Goal: Task Accomplishment & Management: Manage account settings

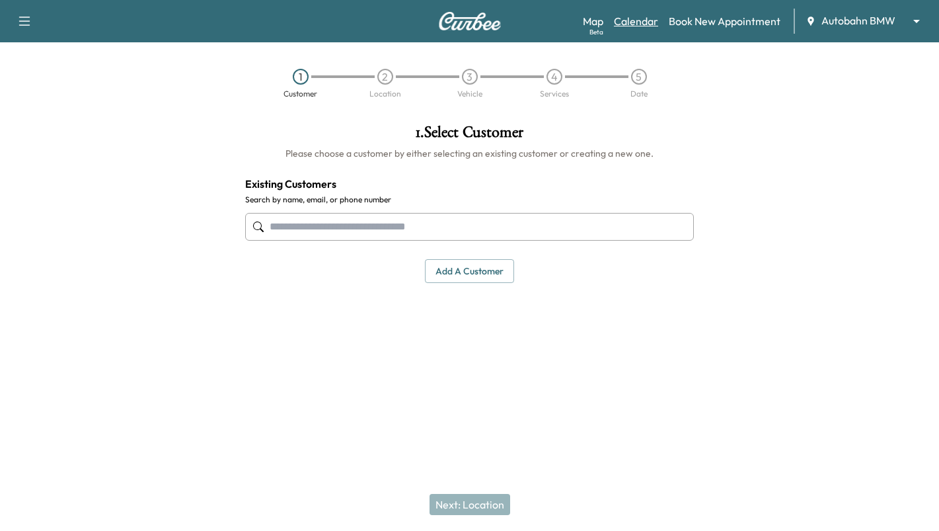
click at [634, 20] on link "Calendar" at bounding box center [636, 21] width 44 height 16
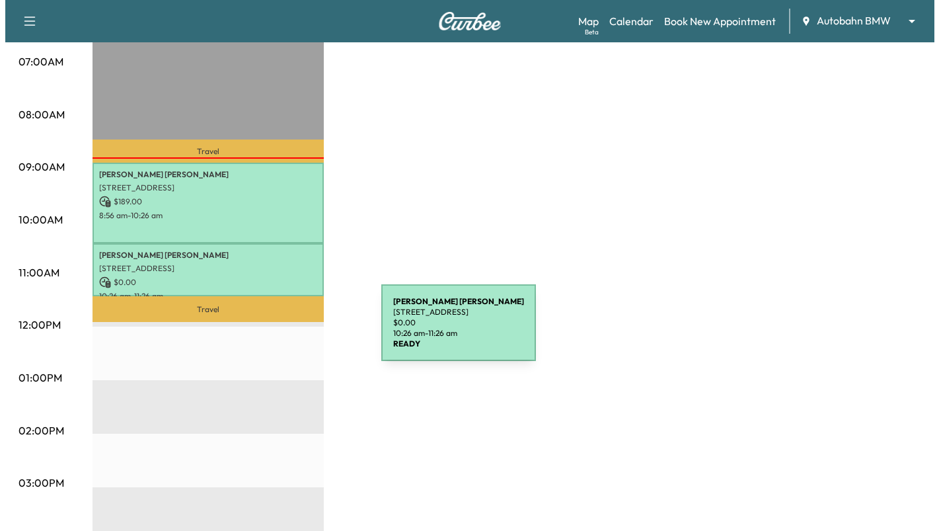
scroll to position [264, 0]
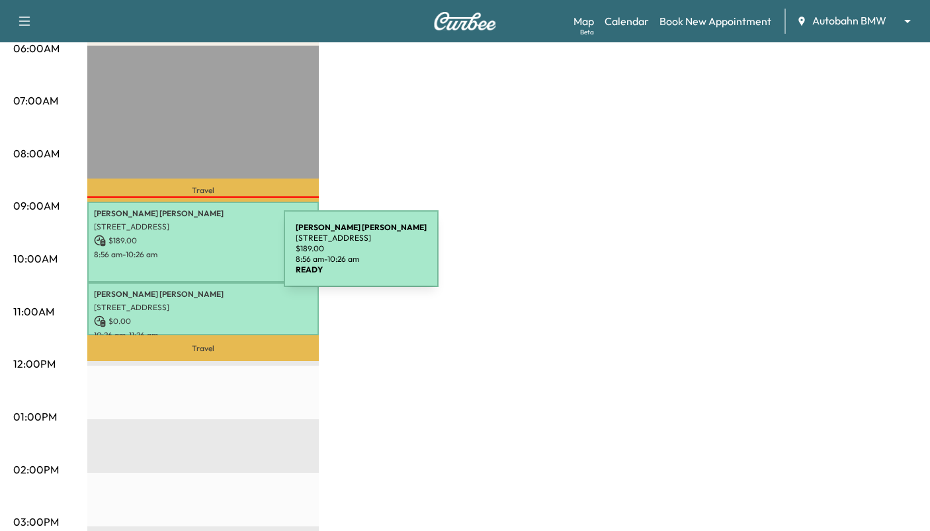
click at [184, 257] on p "8:56 am - 10:26 am" at bounding box center [203, 254] width 218 height 11
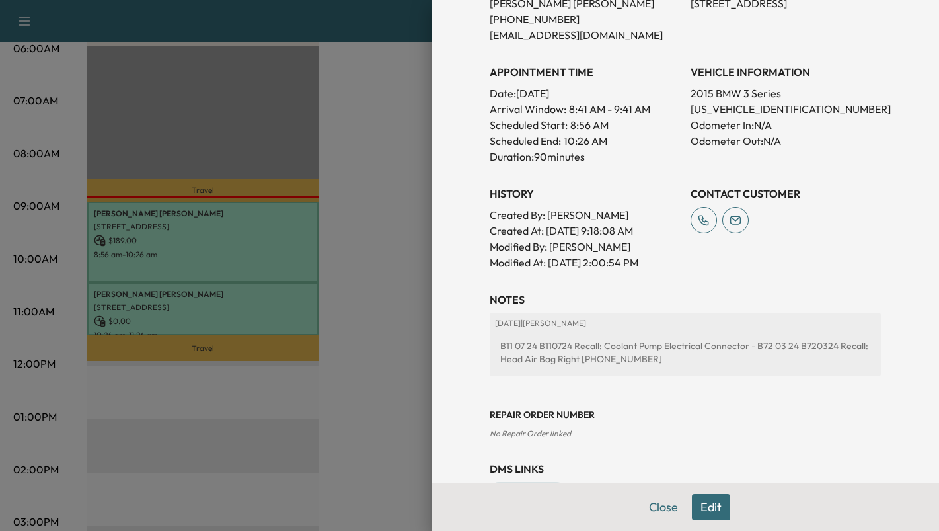
scroll to position [374, 0]
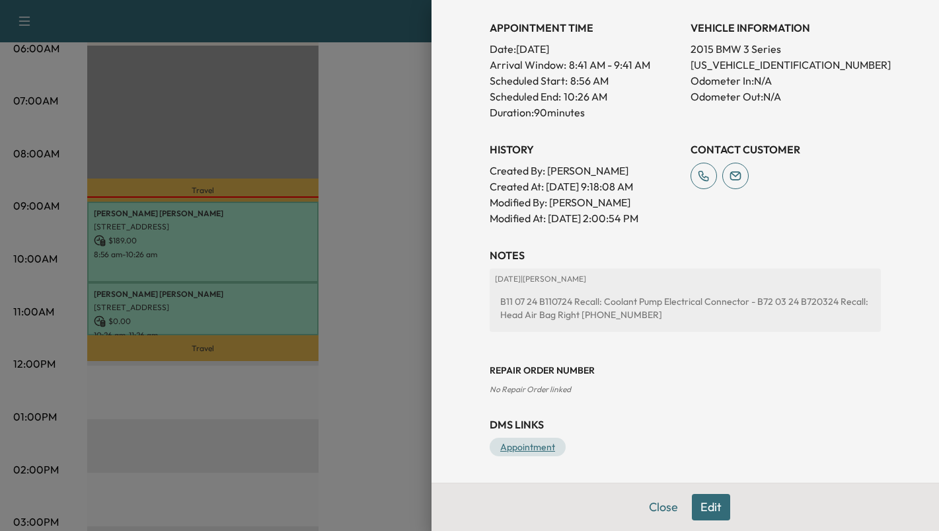
click at [512, 447] on link "Appointment" at bounding box center [528, 447] width 76 height 19
click at [644, 506] on button "Close" at bounding box center [664, 507] width 46 height 26
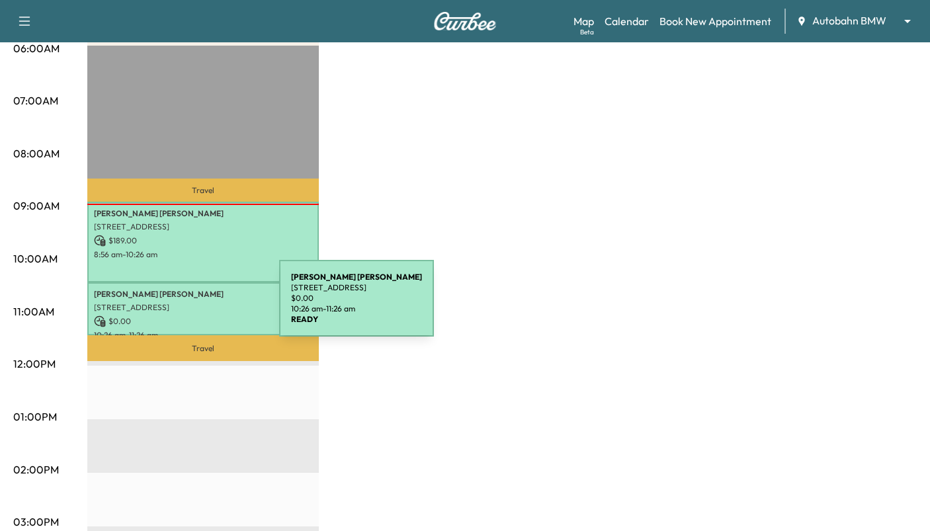
click at [180, 304] on p "[STREET_ADDRESS]" at bounding box center [203, 307] width 218 height 11
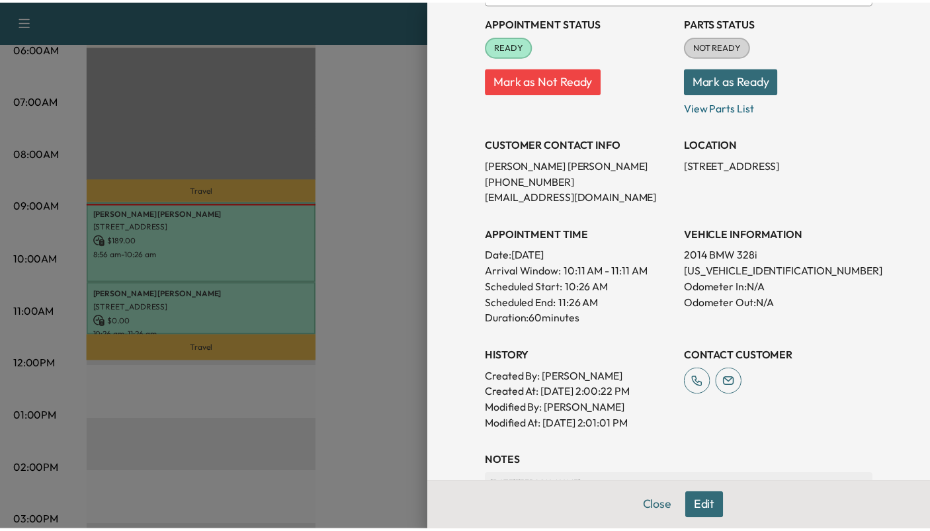
scroll to position [146, 0]
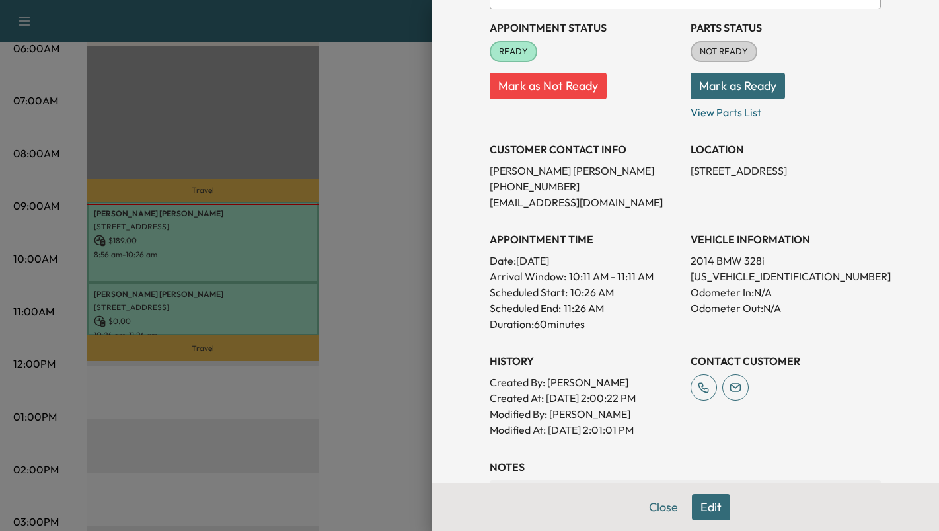
click at [655, 503] on button "Close" at bounding box center [664, 507] width 46 height 26
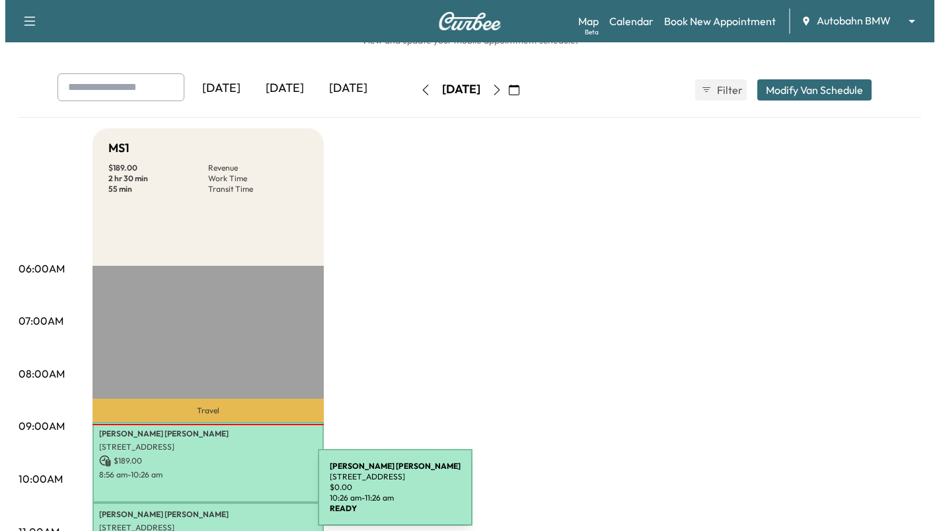
scroll to position [66, 0]
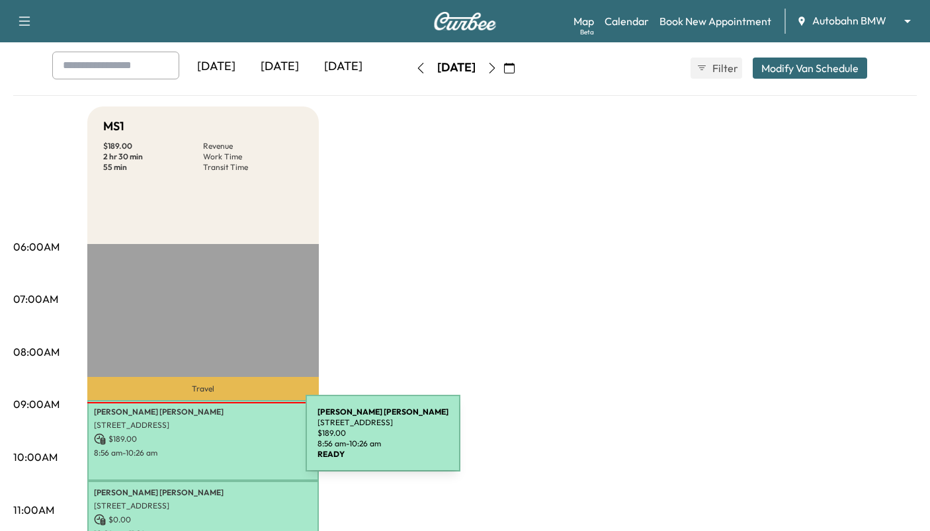
click at [206, 441] on p "$ 189.00" at bounding box center [203, 439] width 218 height 12
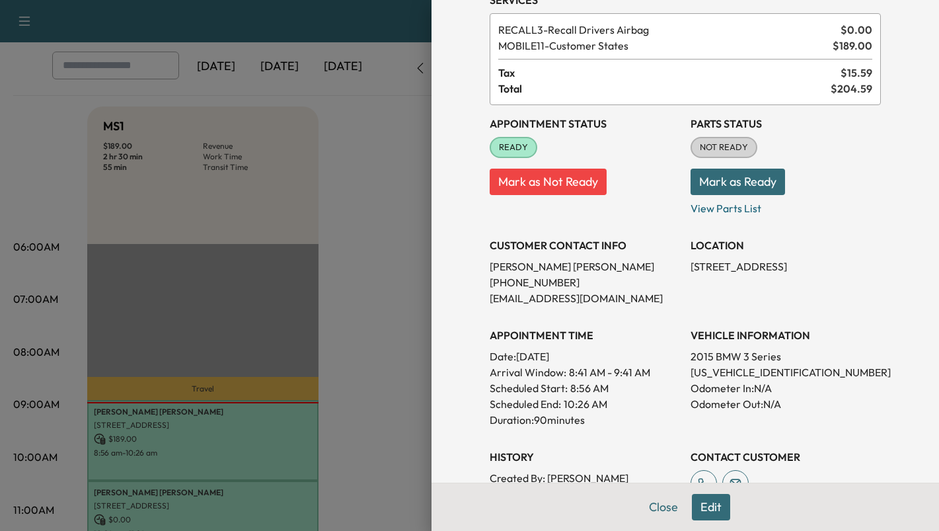
scroll to position [43, 0]
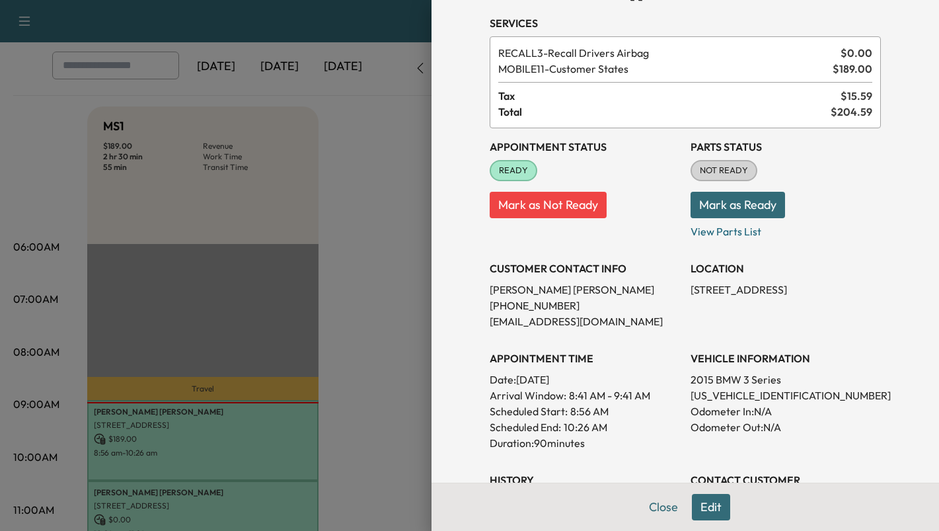
click at [725, 208] on button "Mark as Ready" at bounding box center [738, 205] width 95 height 26
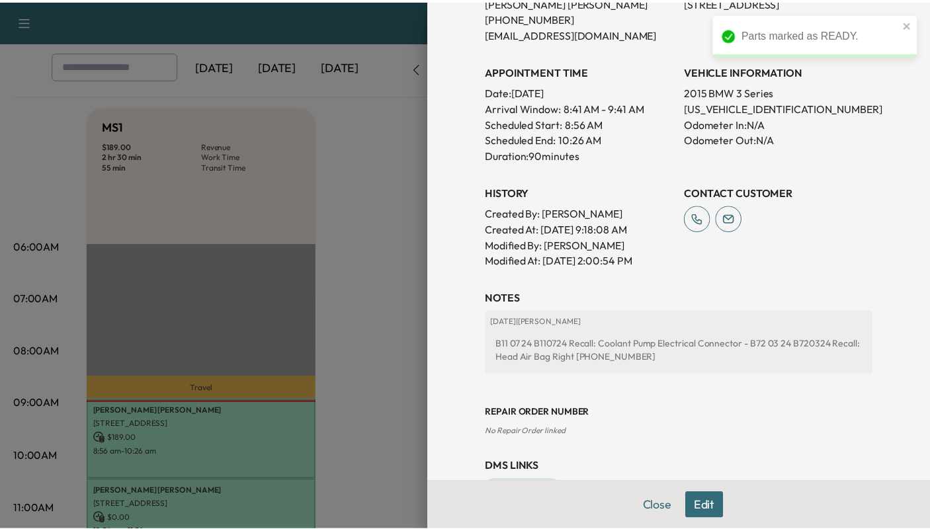
scroll to position [374, 0]
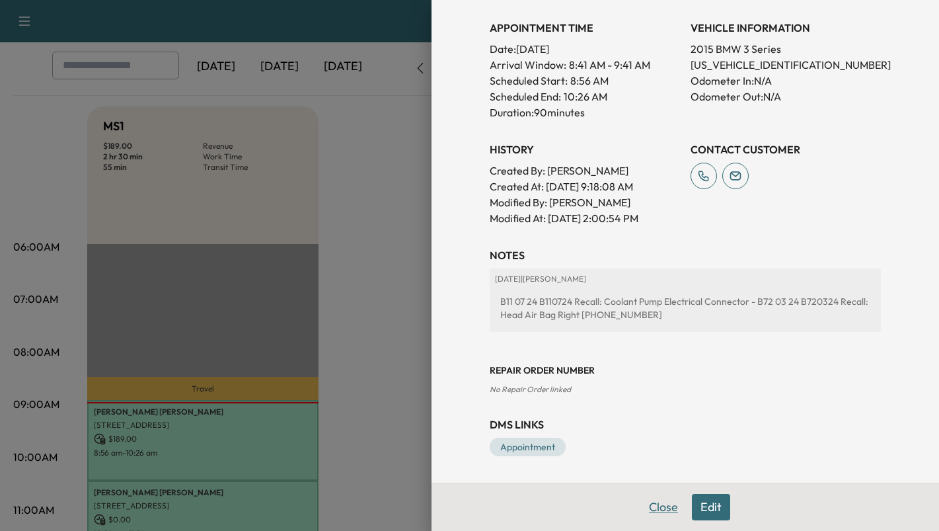
click at [660, 511] on button "Close" at bounding box center [664, 507] width 46 height 26
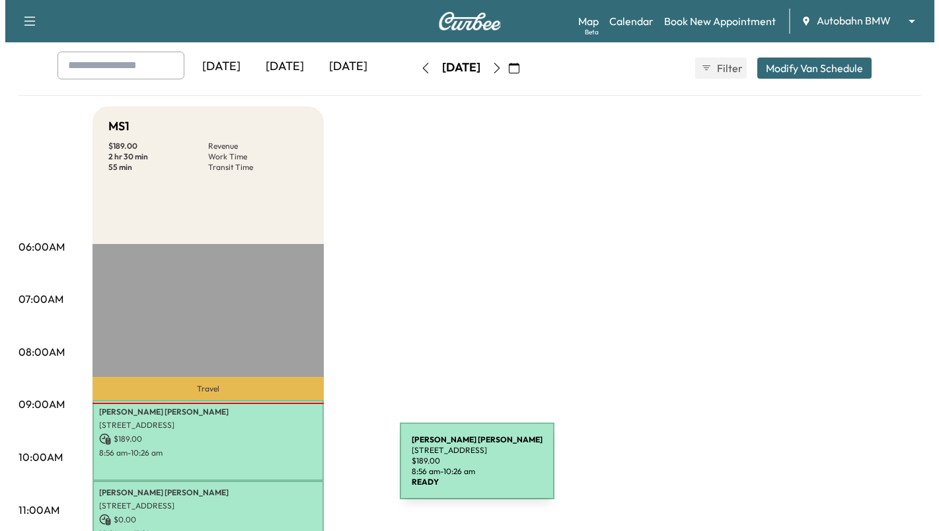
scroll to position [198, 0]
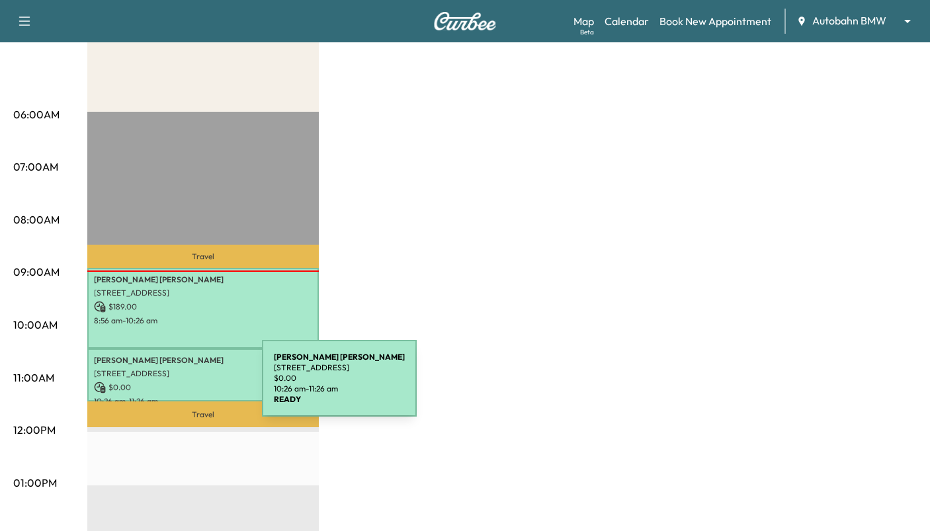
click at [163, 386] on p "$ 0.00" at bounding box center [203, 387] width 218 height 12
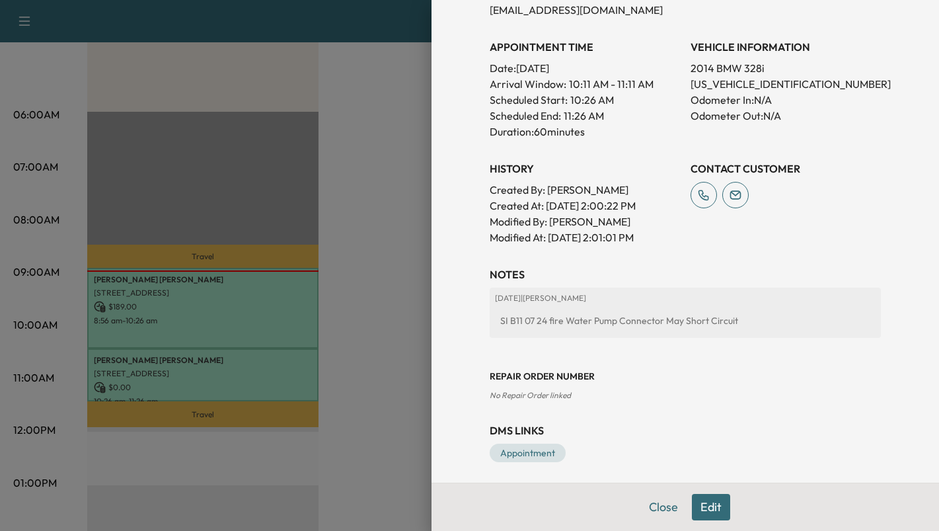
scroll to position [344, 0]
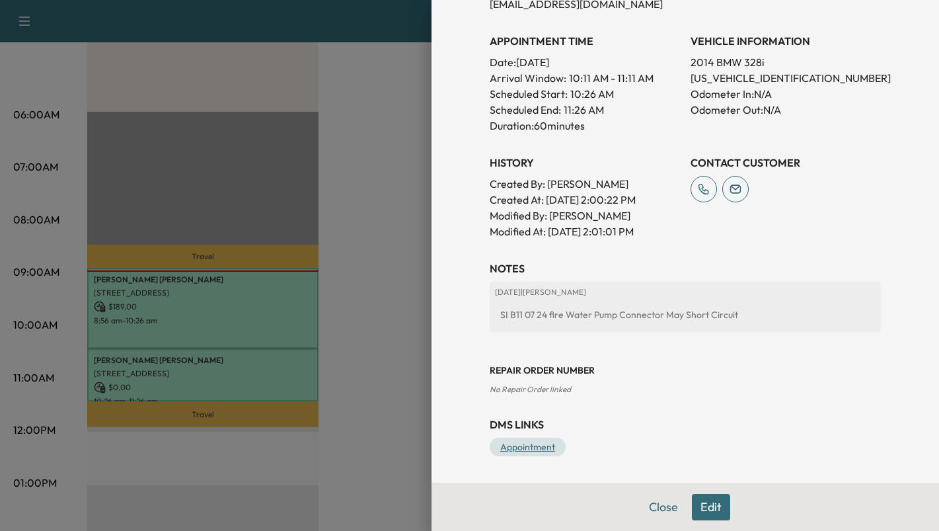
click at [539, 443] on link "Appointment" at bounding box center [528, 447] width 76 height 19
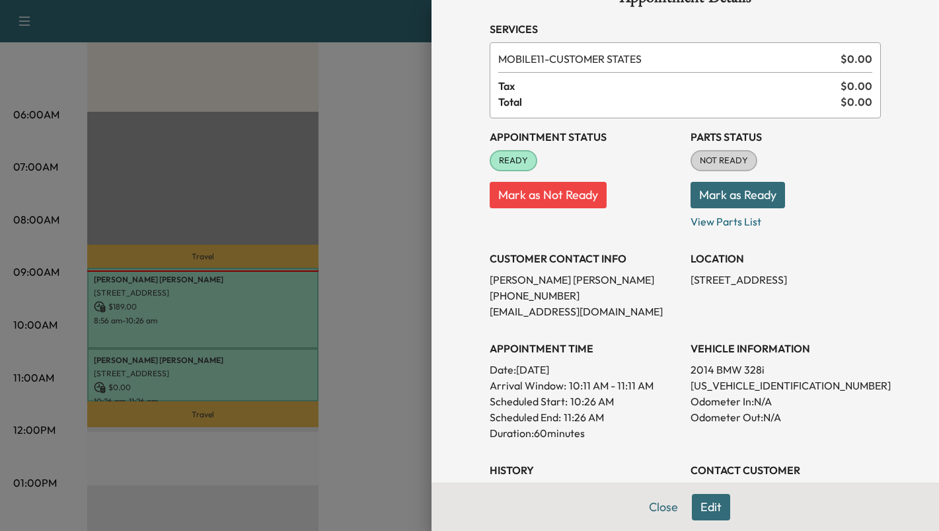
scroll to position [14, 0]
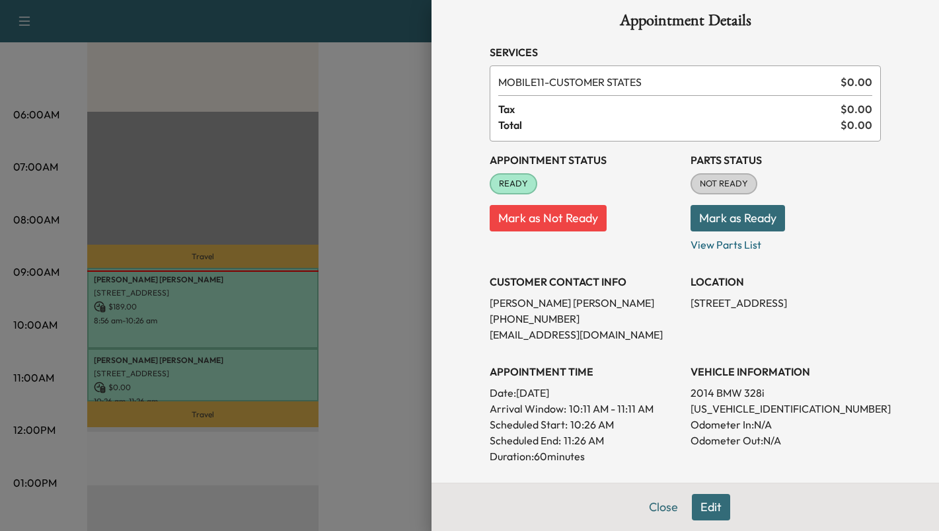
click at [728, 214] on button "Mark as Ready" at bounding box center [738, 218] width 95 height 26
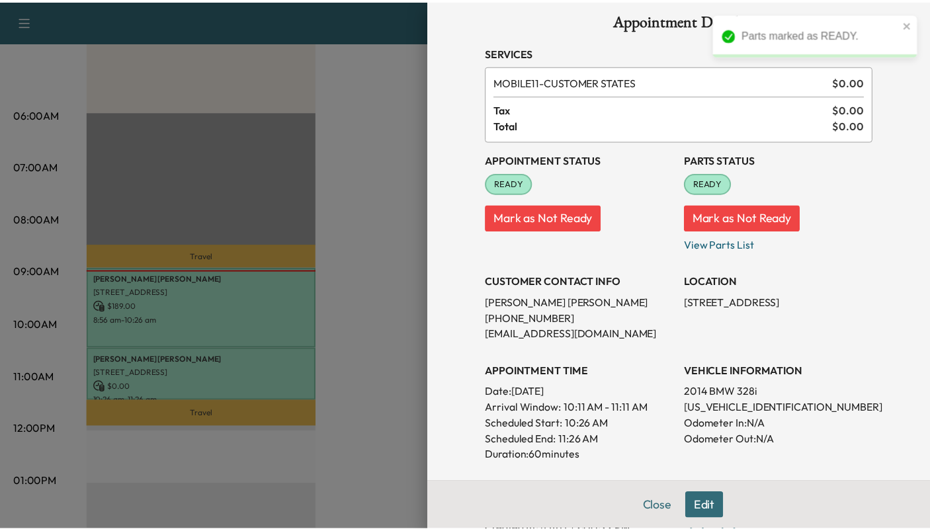
scroll to position [146, 0]
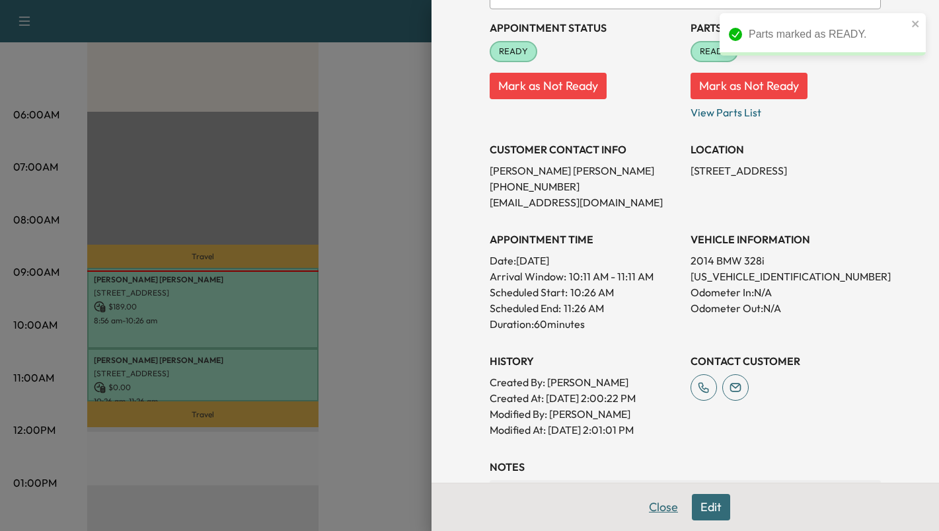
click at [651, 506] on button "Close" at bounding box center [664, 507] width 46 height 26
